Goal: Task Accomplishment & Management: Complete application form

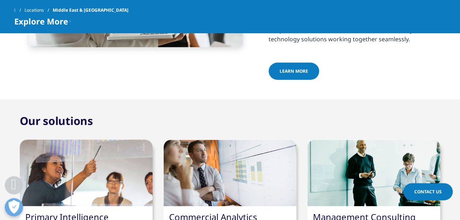
scroll to position [476, 0]
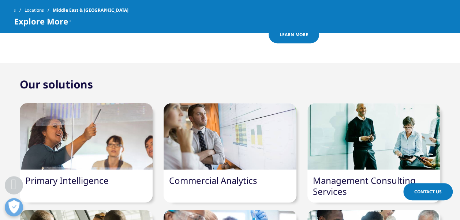
click at [433, 188] on link "Contact Us" at bounding box center [427, 191] width 49 height 17
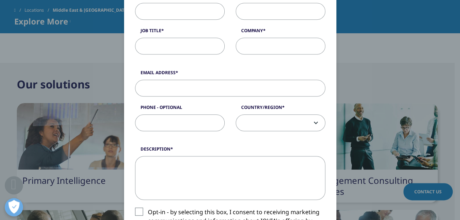
scroll to position [183, 0]
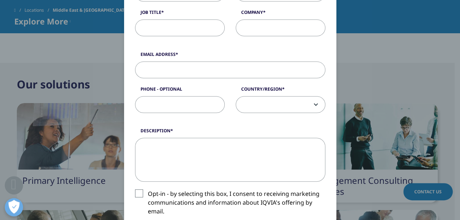
click at [76, 95] on div "Please fill in all required fields below. If you're interested in a career with…" at bounding box center [230, 121] width 432 height 609
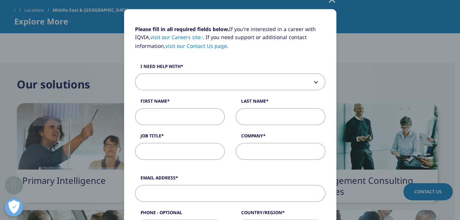
scroll to position [0, 0]
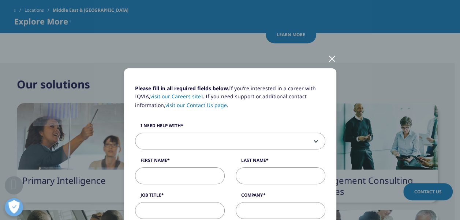
click at [328, 60] on div at bounding box center [332, 58] width 8 height 20
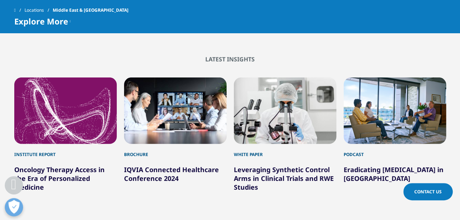
scroll to position [1171, 0]
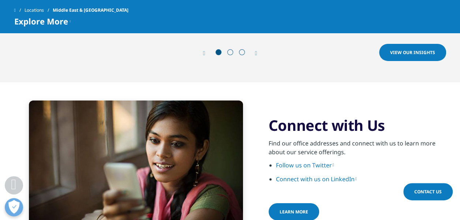
click at [328, 175] on link "Connect with us on LinkedIn" at bounding box center [316, 179] width 81 height 8
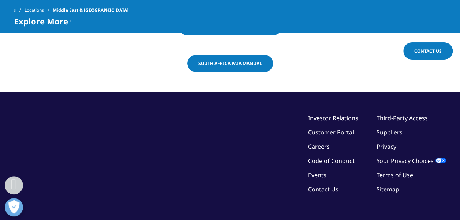
scroll to position [1458, 0]
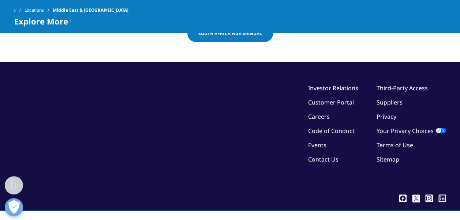
click at [329, 156] on link "Contact Us" at bounding box center [323, 160] width 30 height 8
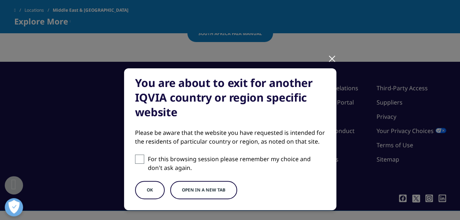
click at [328, 64] on div at bounding box center [332, 58] width 8 height 20
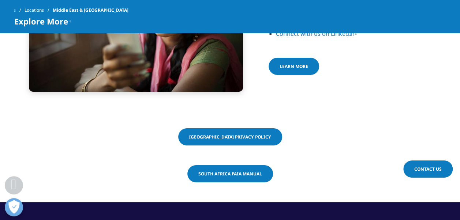
scroll to position [1311, 0]
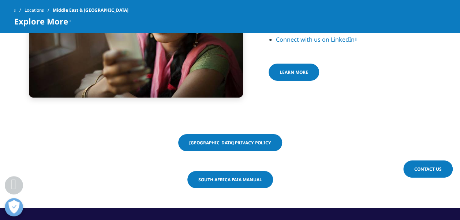
click at [424, 163] on link "Contact Us" at bounding box center [427, 169] width 49 height 17
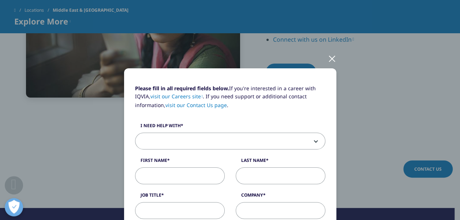
click at [303, 139] on span at bounding box center [230, 141] width 190 height 17
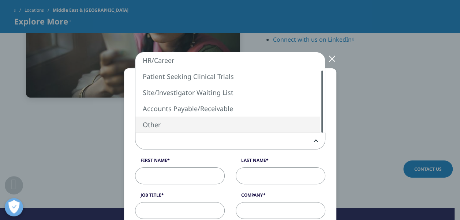
select select "Other"
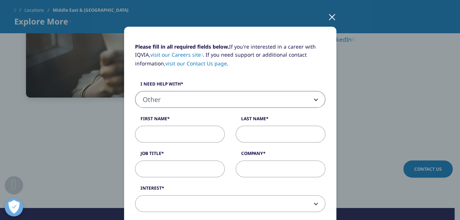
scroll to position [73, 0]
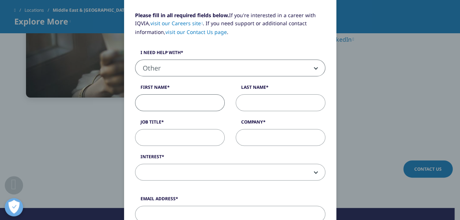
click at [150, 102] on input "First Name" at bounding box center [180, 102] width 90 height 17
type input "Islam"
type input "Aljarrah"
type input "Islam@kernel-center.com"
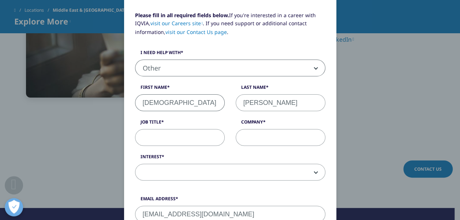
select select "Jordan"
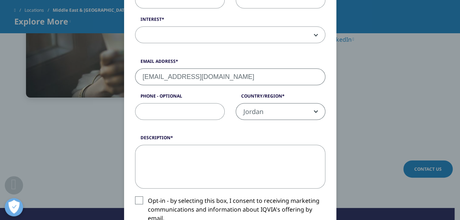
type input "0780291784"
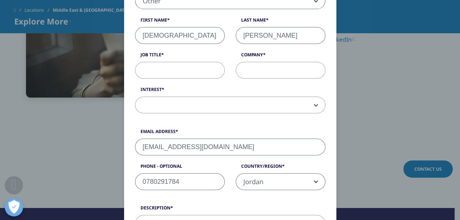
scroll to position [138, 0]
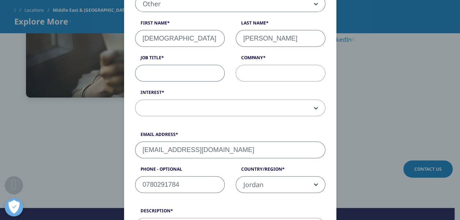
click at [174, 70] on input "Job Title" at bounding box center [180, 73] width 90 height 17
type input "clinical research manager"
click at [261, 73] on input "Company" at bounding box center [281, 73] width 90 height 17
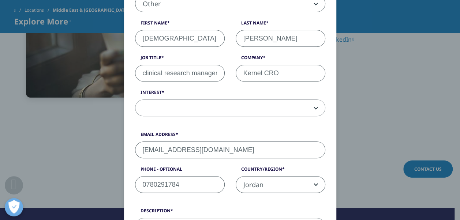
type input "Kernel CRO"
click at [298, 107] on span at bounding box center [230, 108] width 190 height 17
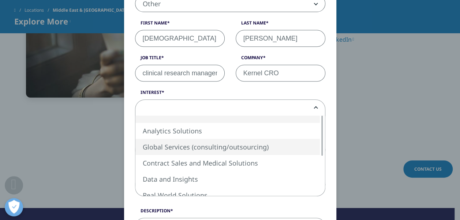
select select "Global Services"
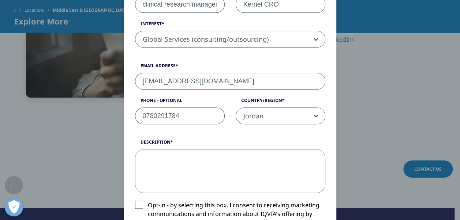
scroll to position [247, 0]
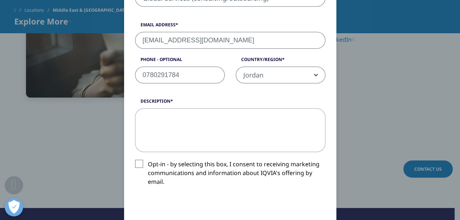
click at [166, 122] on textarea "Description" at bounding box center [230, 130] width 190 height 44
paste textarea "Dear Clinlia team, I hope this email finds you well. I am reaching out from Ker…"
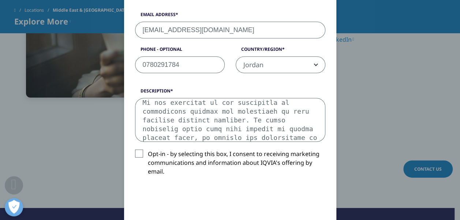
scroll to position [260, 0]
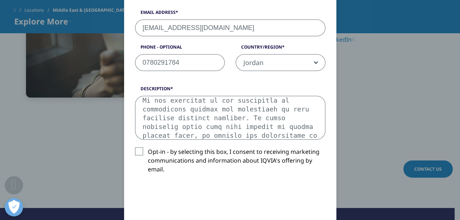
click at [215, 125] on textarea "Description" at bounding box center [230, 118] width 190 height 44
click at [172, 132] on textarea "Description" at bounding box center [230, 118] width 190 height 44
drag, startPoint x: 275, startPoint y: 127, endPoint x: 294, endPoint y: 134, distance: 20.4
click at [294, 134] on textarea "Description" at bounding box center [230, 118] width 190 height 44
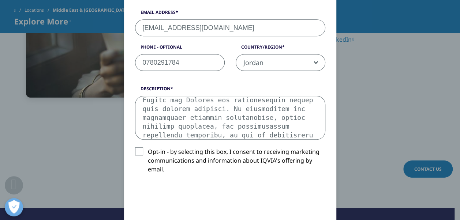
scroll to position [101, 0]
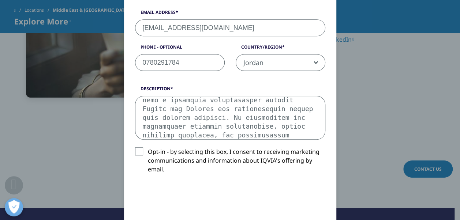
click at [153, 109] on textarea "Description" at bounding box center [230, 118] width 190 height 44
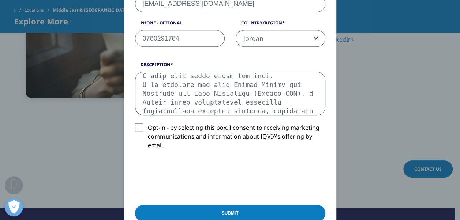
scroll to position [4, 0]
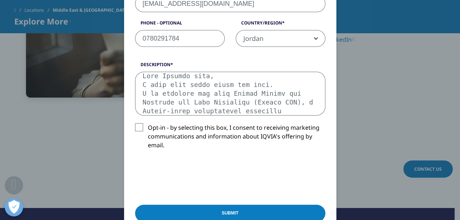
click at [165, 76] on textarea "Description" at bounding box center [230, 94] width 190 height 44
type textarea "Dear IQVIA team, I hope this email finds you well. I am reaching out from Kerne…"
click at [139, 127] on label "Opt-in - by selecting this box, I consent to receiving marketing communications…" at bounding box center [230, 138] width 190 height 30
click at [148, 123] on input "Opt-in - by selecting this box, I consent to receiving marketing communications…" at bounding box center [148, 123] width 0 height 0
click at [138, 124] on label "Opt-in - by selecting this box, I consent to receiving marketing communications…" at bounding box center [230, 138] width 190 height 30
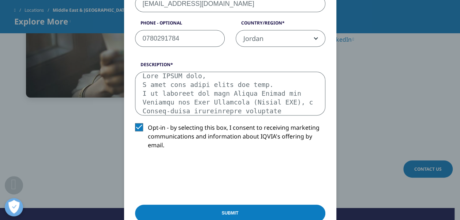
click at [148, 123] on input "Opt-in - by selecting this box, I consent to receiving marketing communications…" at bounding box center [148, 123] width 0 height 0
click at [243, 212] on input "Submit" at bounding box center [230, 213] width 190 height 17
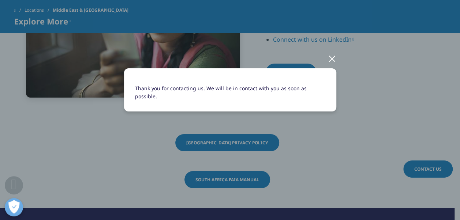
click at [332, 59] on div at bounding box center [332, 58] width 8 height 20
